Goal: Task Accomplishment & Management: Manage account settings

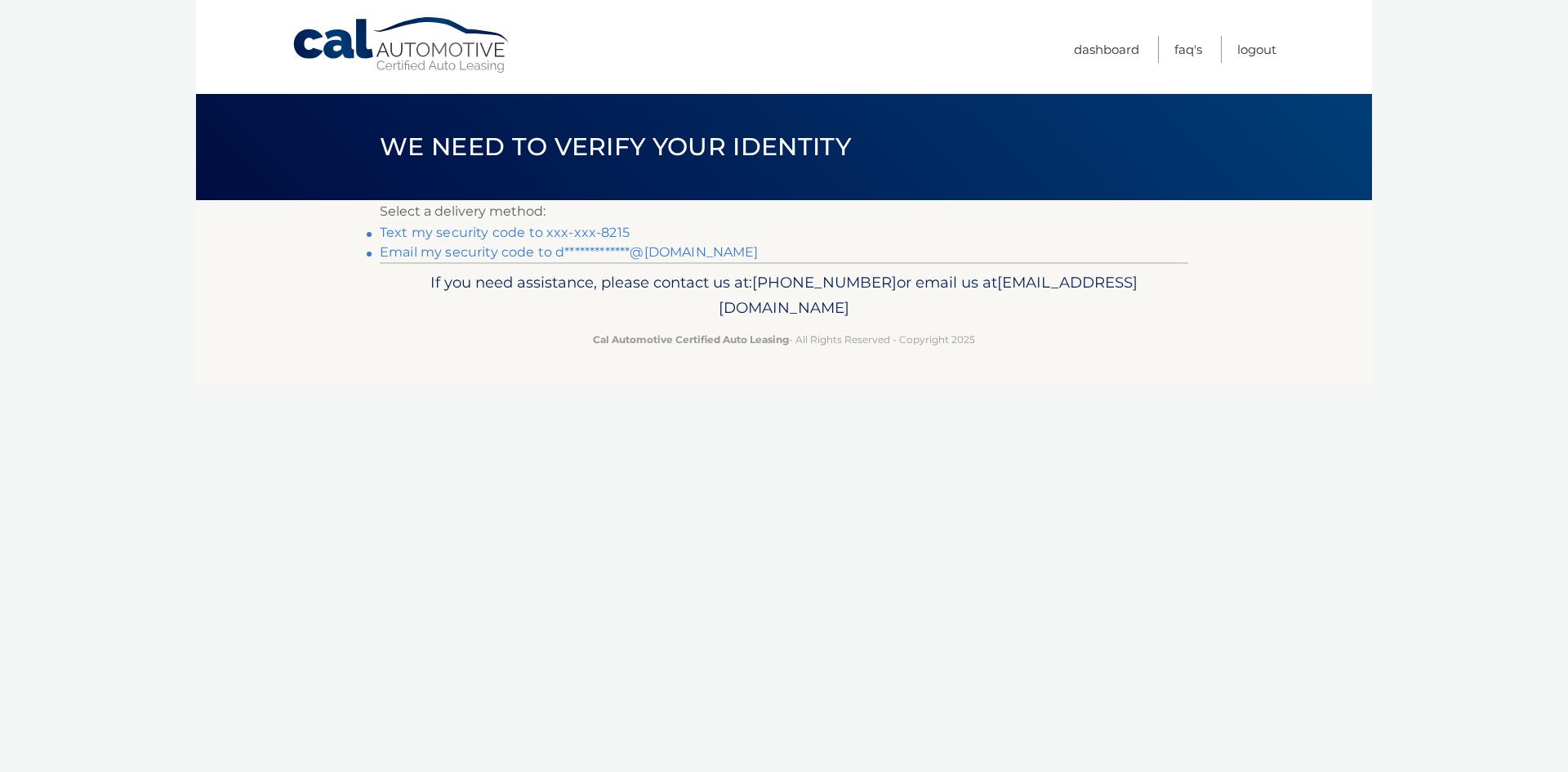
click at [613, 232] on link "Text my security code to xxx-xxx-8215" at bounding box center [504, 232] width 250 height 15
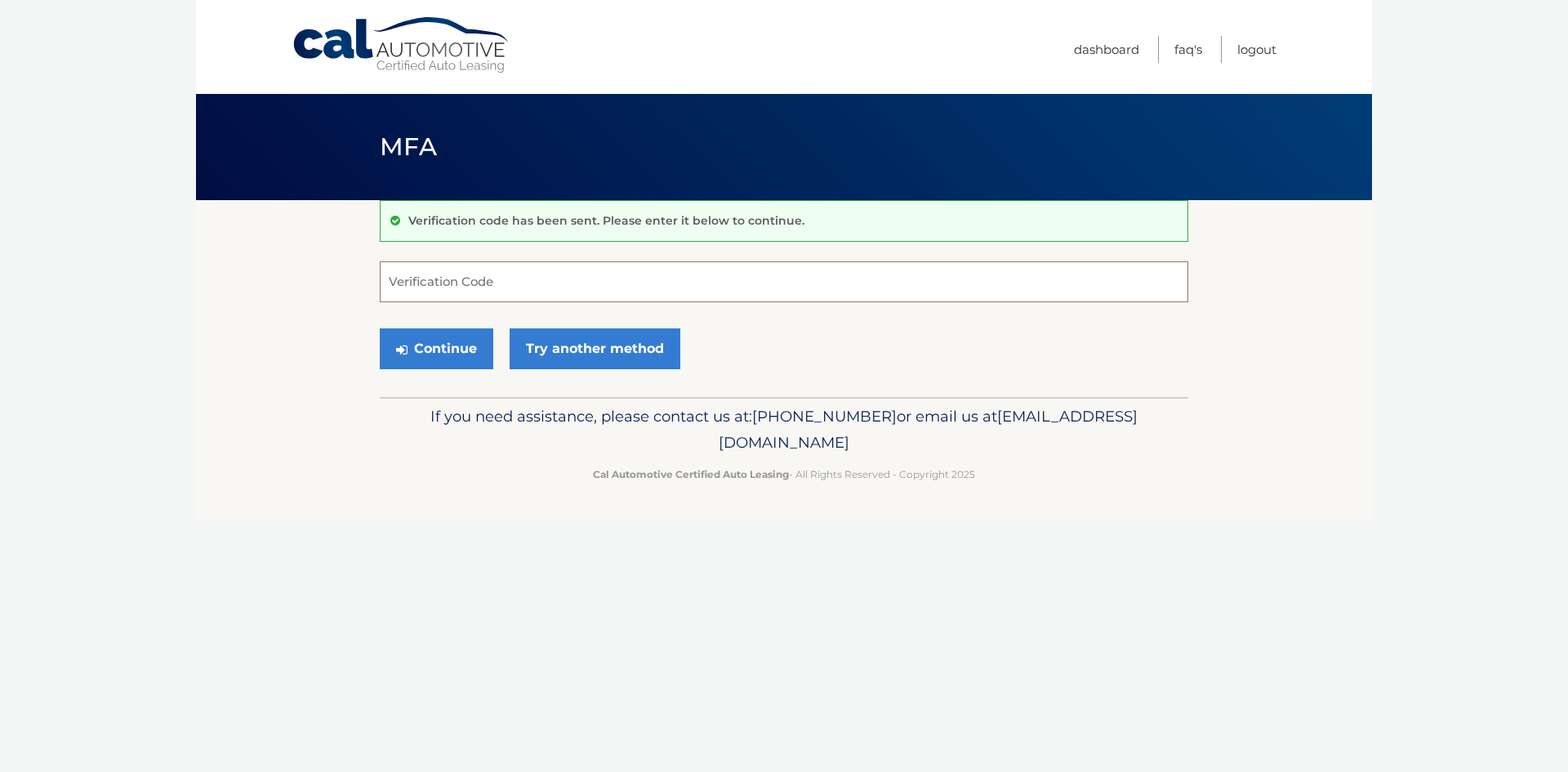
click at [516, 278] on input "Verification Code" at bounding box center [783, 282] width 809 height 41
type input "934533"
click at [441, 353] on button "Continue" at bounding box center [436, 348] width 114 height 41
